Goal: Information Seeking & Learning: Find specific fact

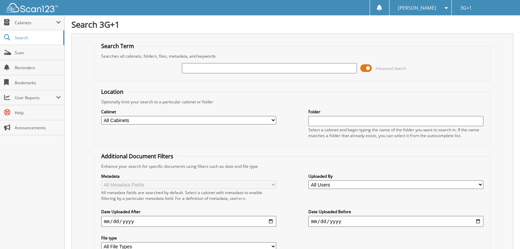
click at [37, 10] on img at bounding box center [32, 7] width 51 height 9
click at [209, 68] on input "text" at bounding box center [269, 68] width 175 height 10
type input "34395"
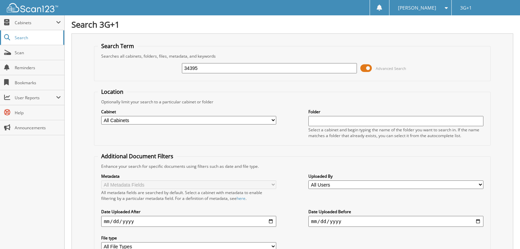
click at [39, 37] on span "Search" at bounding box center [37, 38] width 45 height 6
click at [45, 56] on link "Scan" at bounding box center [32, 52] width 64 height 15
click at [214, 70] on input "text" at bounding box center [269, 68] width 175 height 10
type input "34395"
click at [214, 70] on input "34395" at bounding box center [269, 68] width 175 height 10
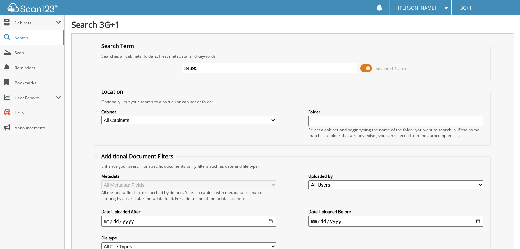
click at [283, 68] on input "34395" at bounding box center [269, 68] width 175 height 10
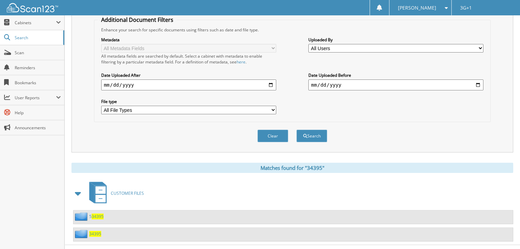
scroll to position [143, 0]
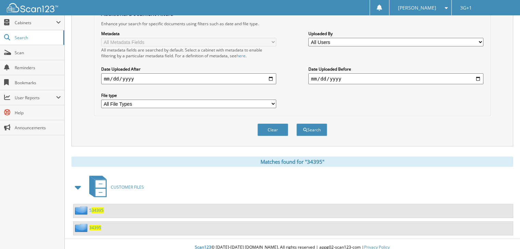
click at [198, 186] on div "CUSTOMER FILES" at bounding box center [291, 187] width 441 height 27
click at [92, 225] on span "34395" at bounding box center [95, 228] width 12 height 6
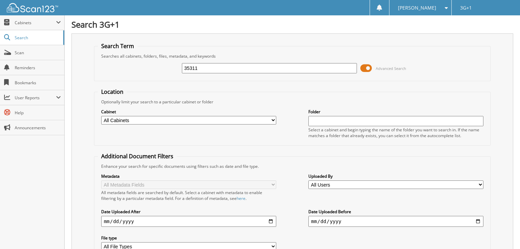
type input "35311"
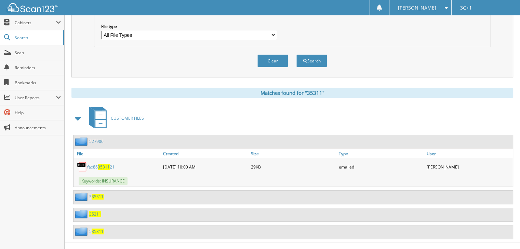
scroll to position [214, 0]
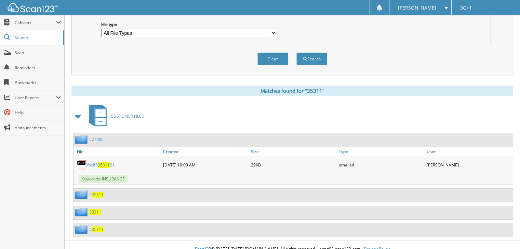
click at [96, 209] on span "35311" at bounding box center [95, 212] width 12 height 6
